Goal: Information Seeking & Learning: Find specific fact

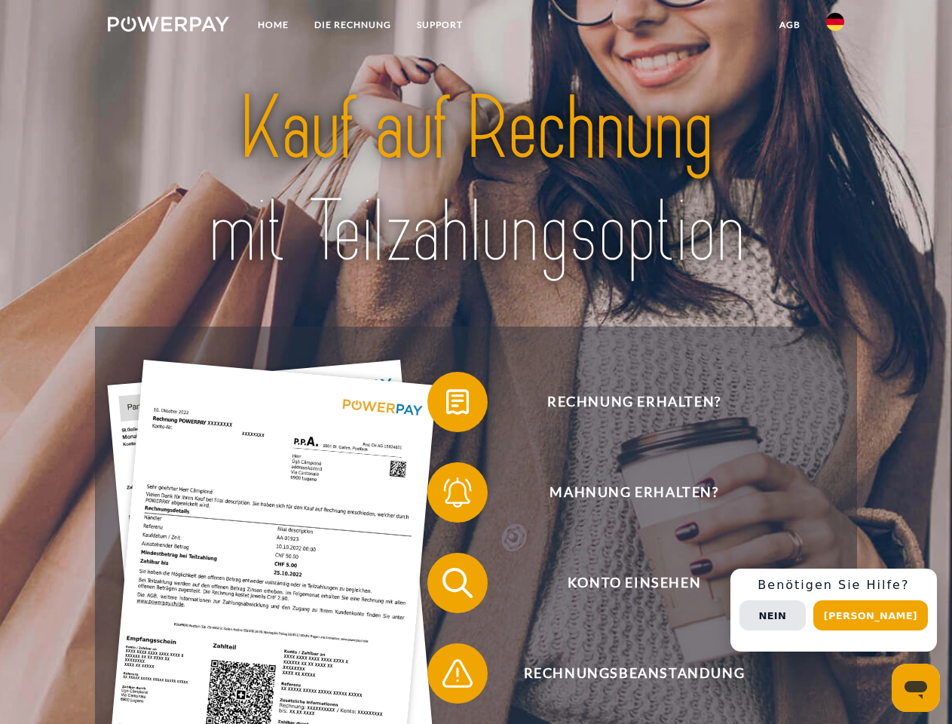
click at [168, 26] on img at bounding box center [168, 24] width 121 height 15
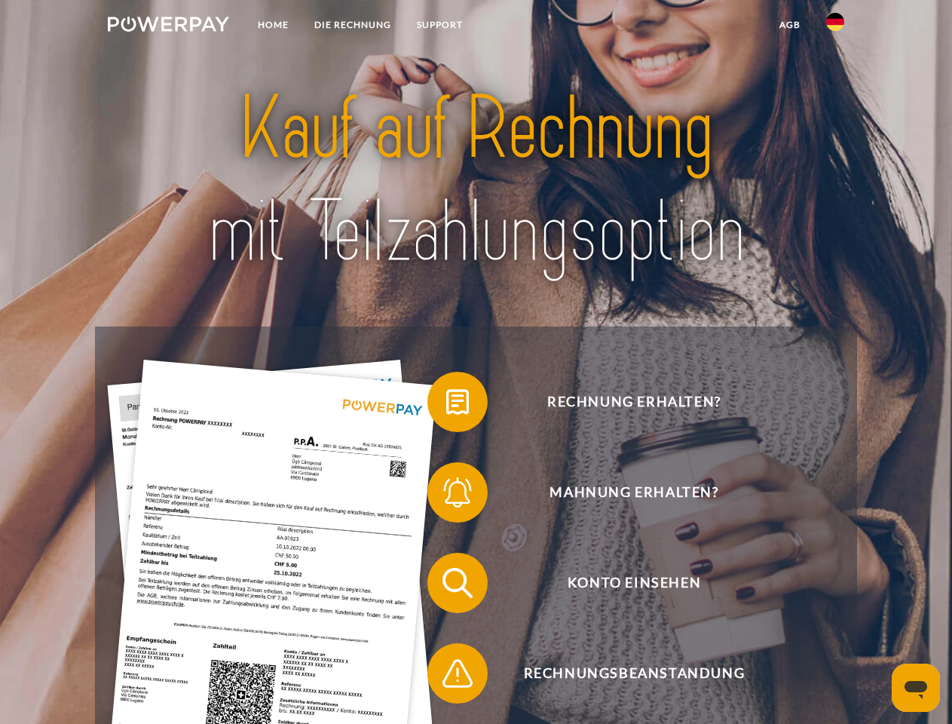
click at [835, 26] on img at bounding box center [835, 22] width 18 height 18
click at [789, 25] on link "agb" at bounding box center [790, 24] width 47 height 27
click at [446, 405] on span at bounding box center [434, 401] width 75 height 75
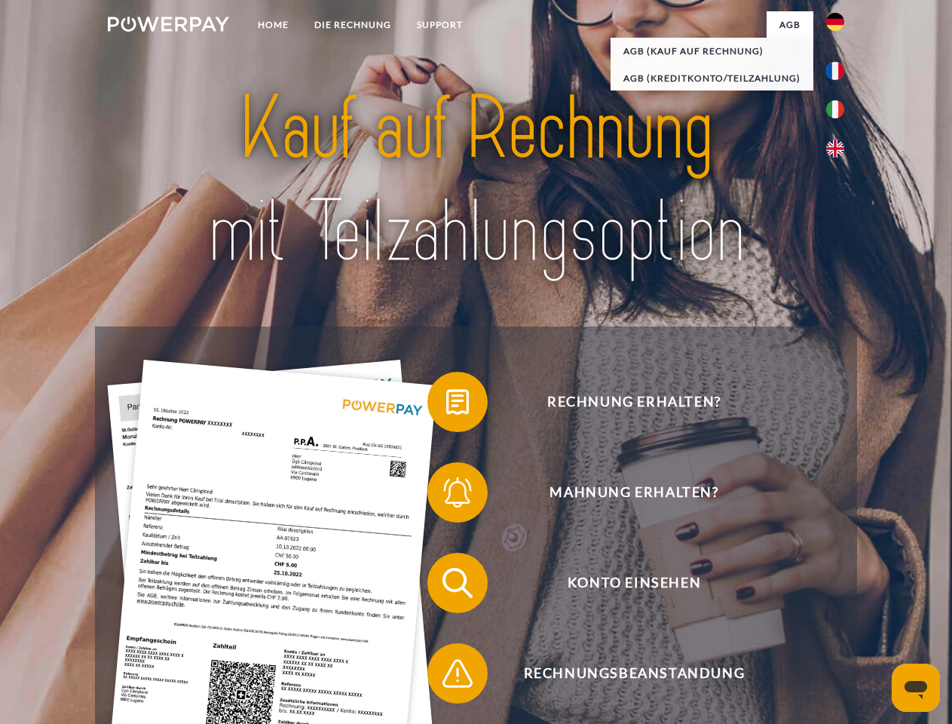
click at [446, 495] on span at bounding box center [434, 492] width 75 height 75
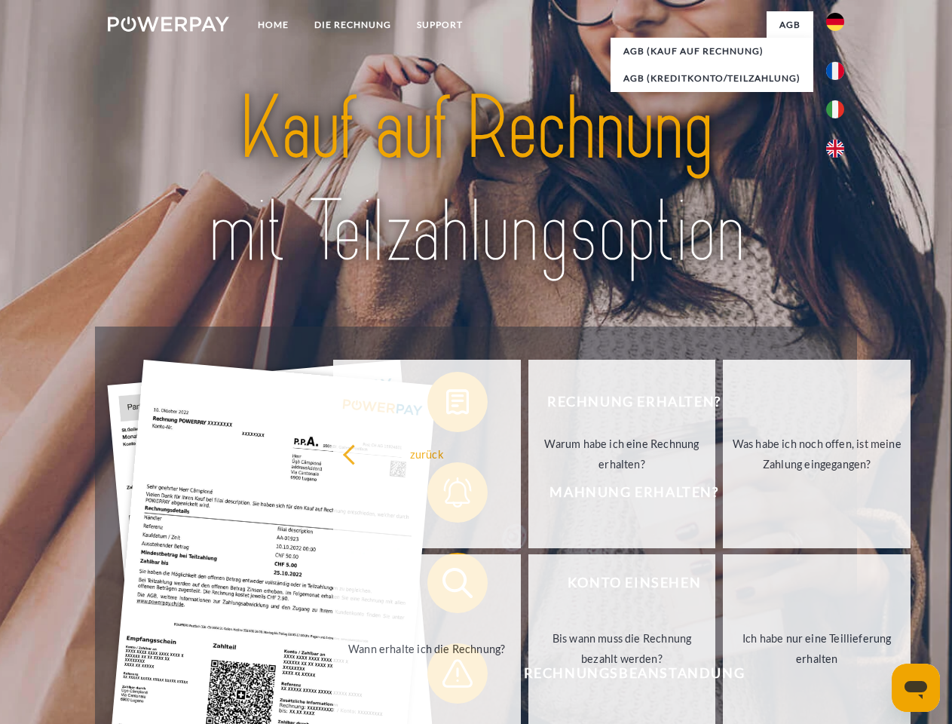
click at [529, 586] on link "Bis wann muss die Rechnung bezahlt werden?" at bounding box center [623, 648] width 188 height 189
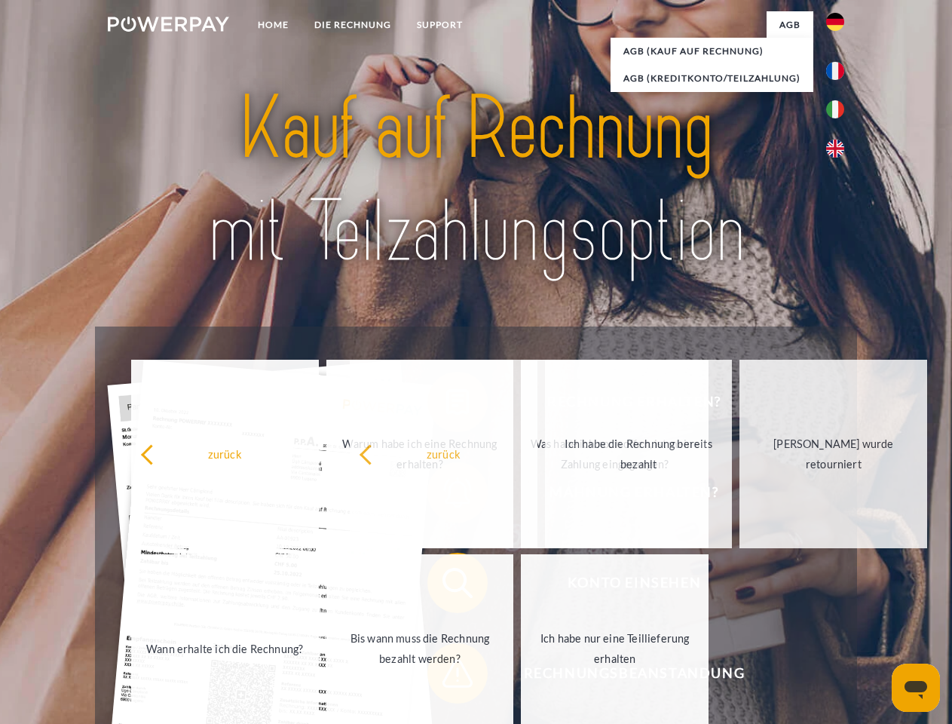
click at [446, 676] on span at bounding box center [434, 673] width 75 height 75
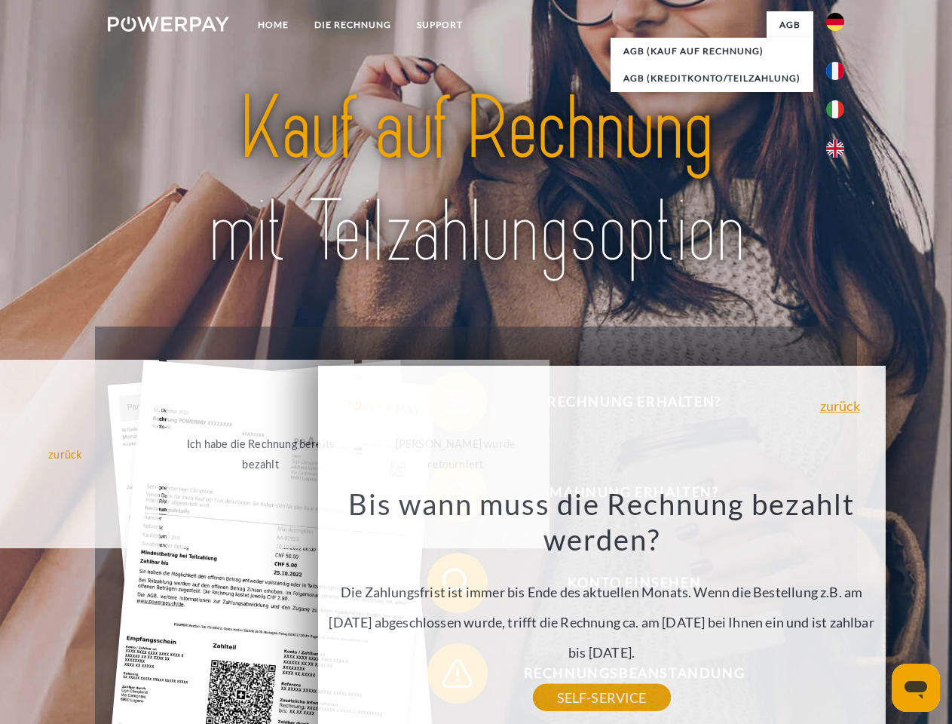
click at [839, 610] on div "Rechnung erhalten? Mahnung erhalten? Konto einsehen" at bounding box center [476, 627] width 762 height 603
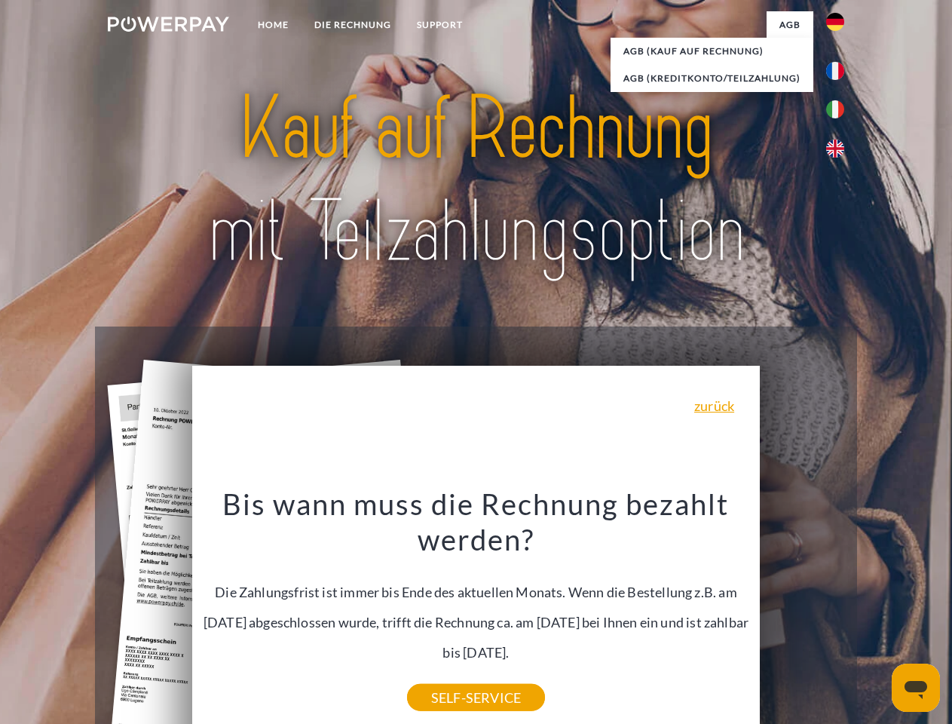
click at [802, 613] on span "Konto einsehen" at bounding box center [633, 583] width 369 height 60
click at [876, 615] on header "Home DIE RECHNUNG SUPPORT" at bounding box center [476, 520] width 952 height 1041
